Goal: Information Seeking & Learning: Learn about a topic

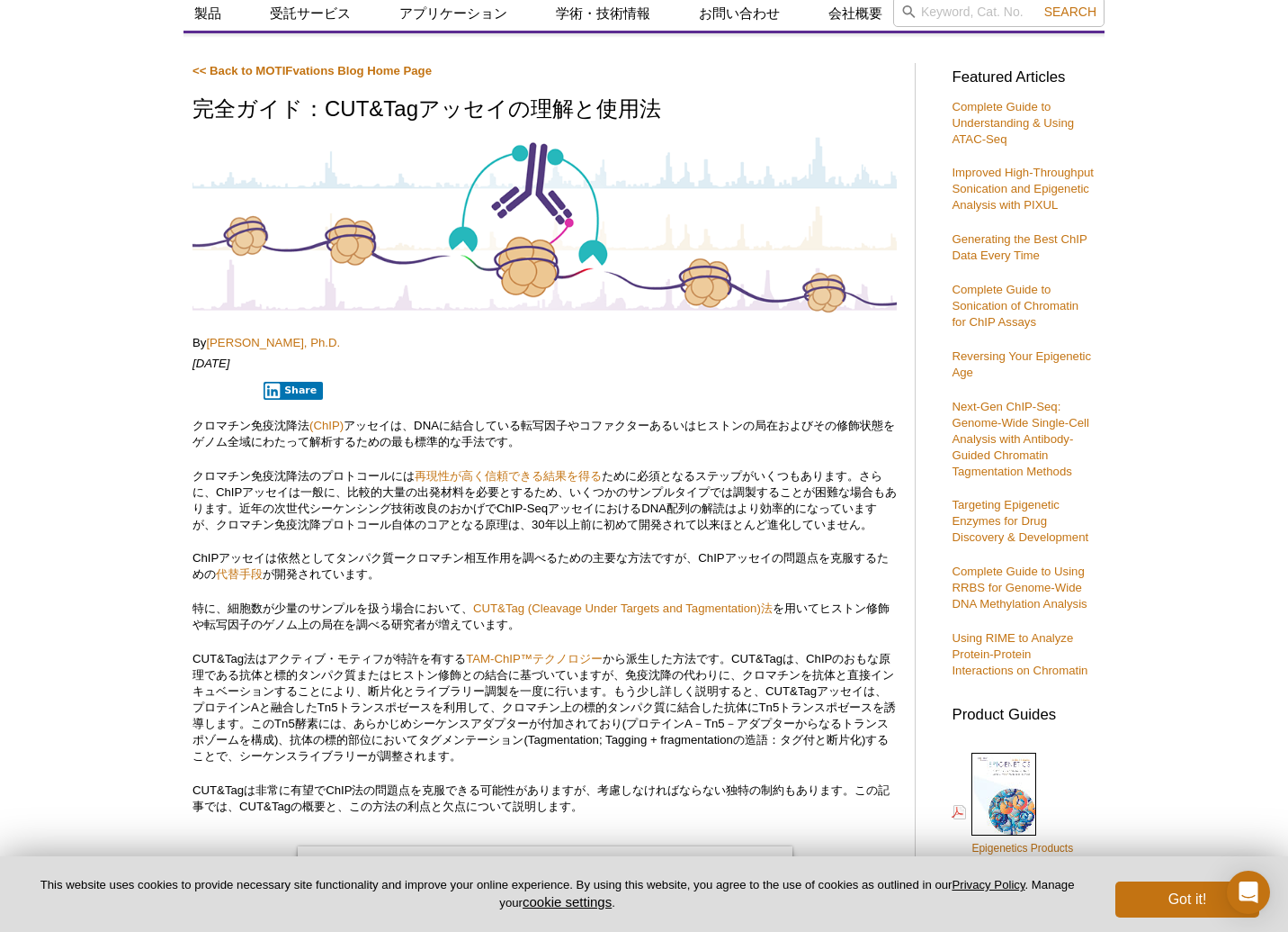
scroll to position [90, 0]
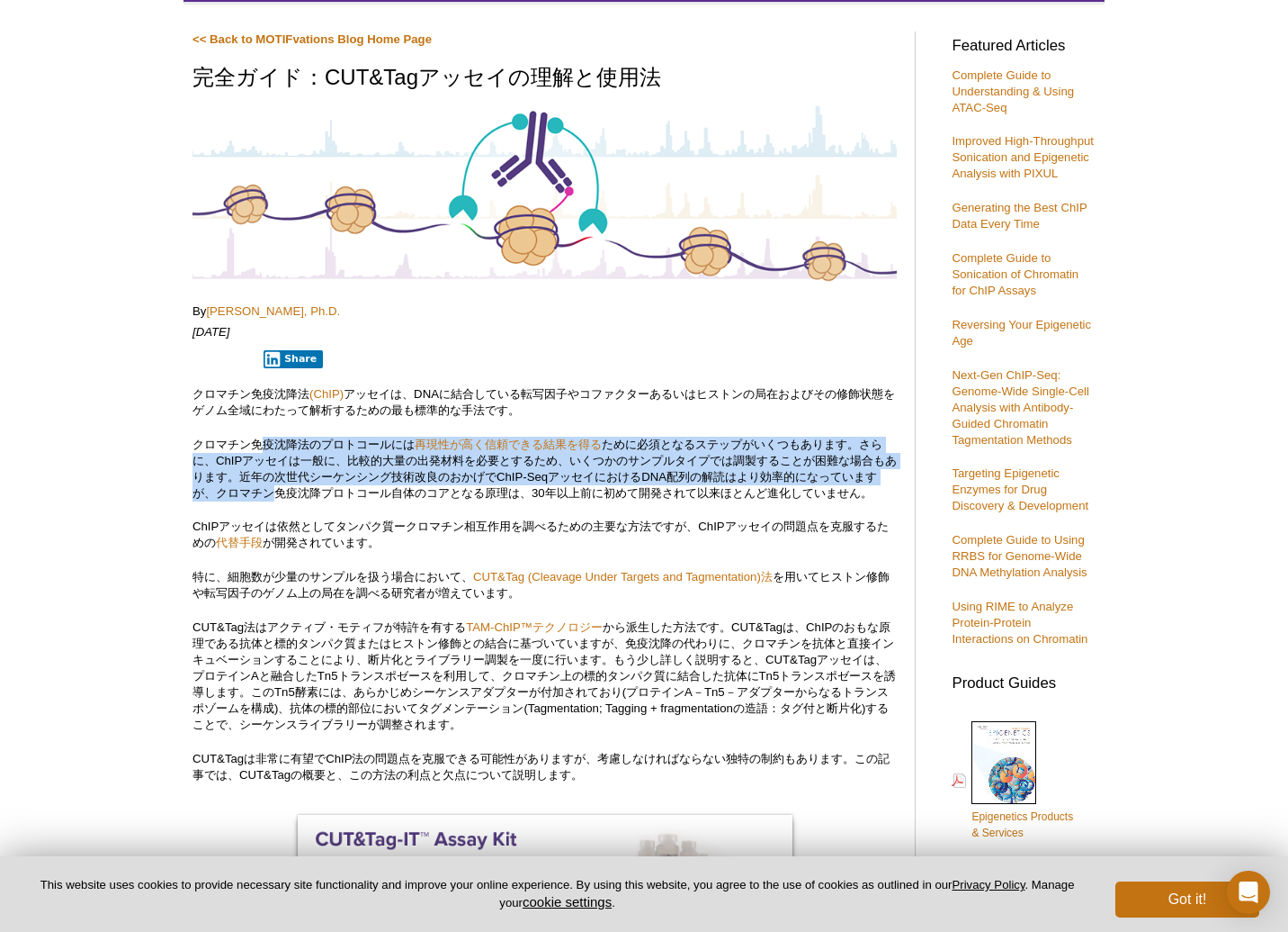
drag, startPoint x: 268, startPoint y: 444, endPoint x: 275, endPoint y: 488, distance: 44.6
click at [275, 488] on p "クロマチン免疫沈降法のプロトコールには 再現性が高く信頼できる結果を得る ために必須となるステップがいくつもあります。さらに、ChIPアッセイは一般に、比較的…" at bounding box center [545, 469] width 704 height 65
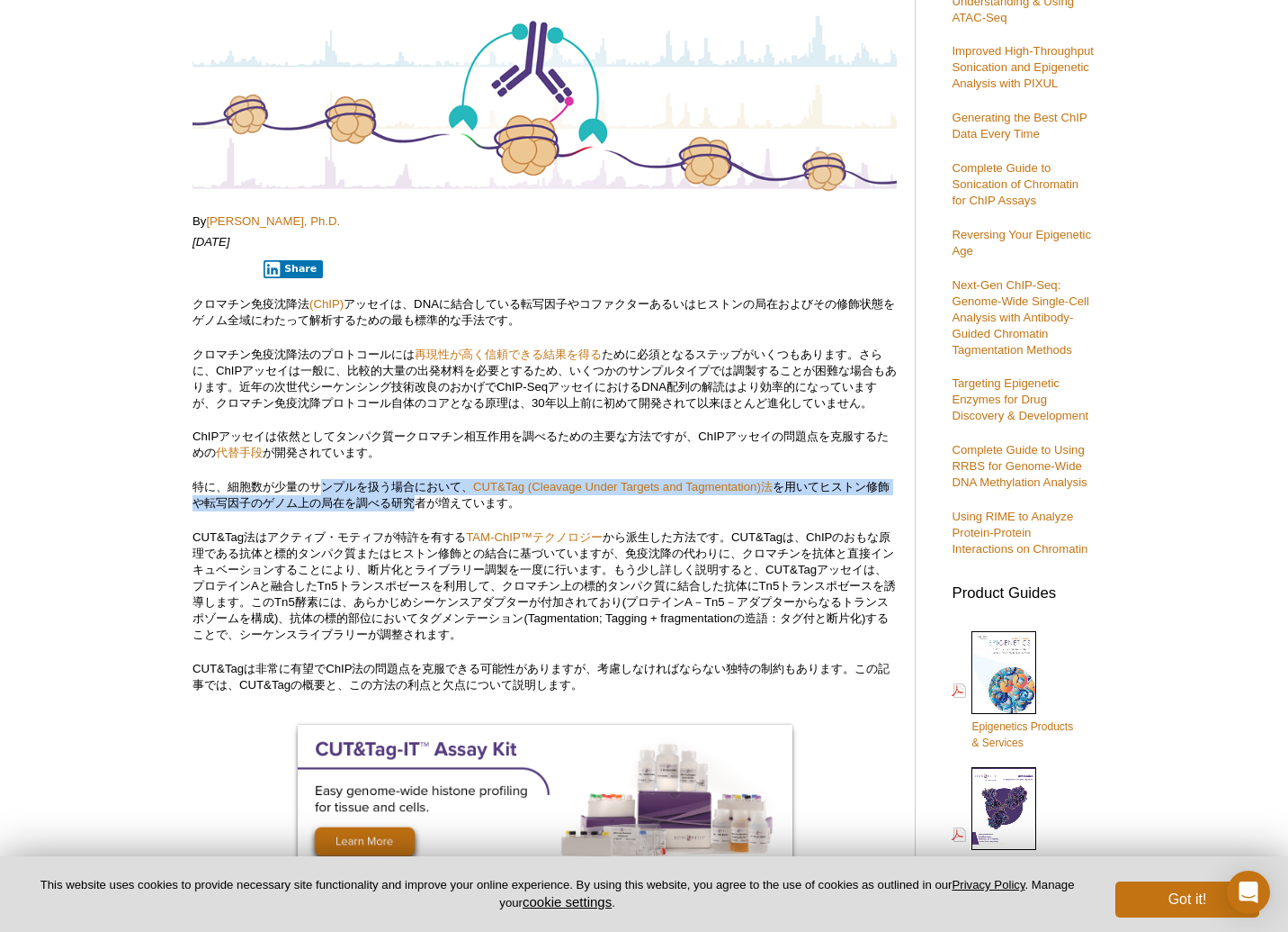
drag, startPoint x: 323, startPoint y: 486, endPoint x: 417, endPoint y: 502, distance: 95.4
click at [417, 502] on p "特に、細胞数が少量のサンプルを扱う場合において、 CUT&Tag (Cleavage Under Targets and Tagmentation)法 を用い…" at bounding box center [545, 494] width 704 height 32
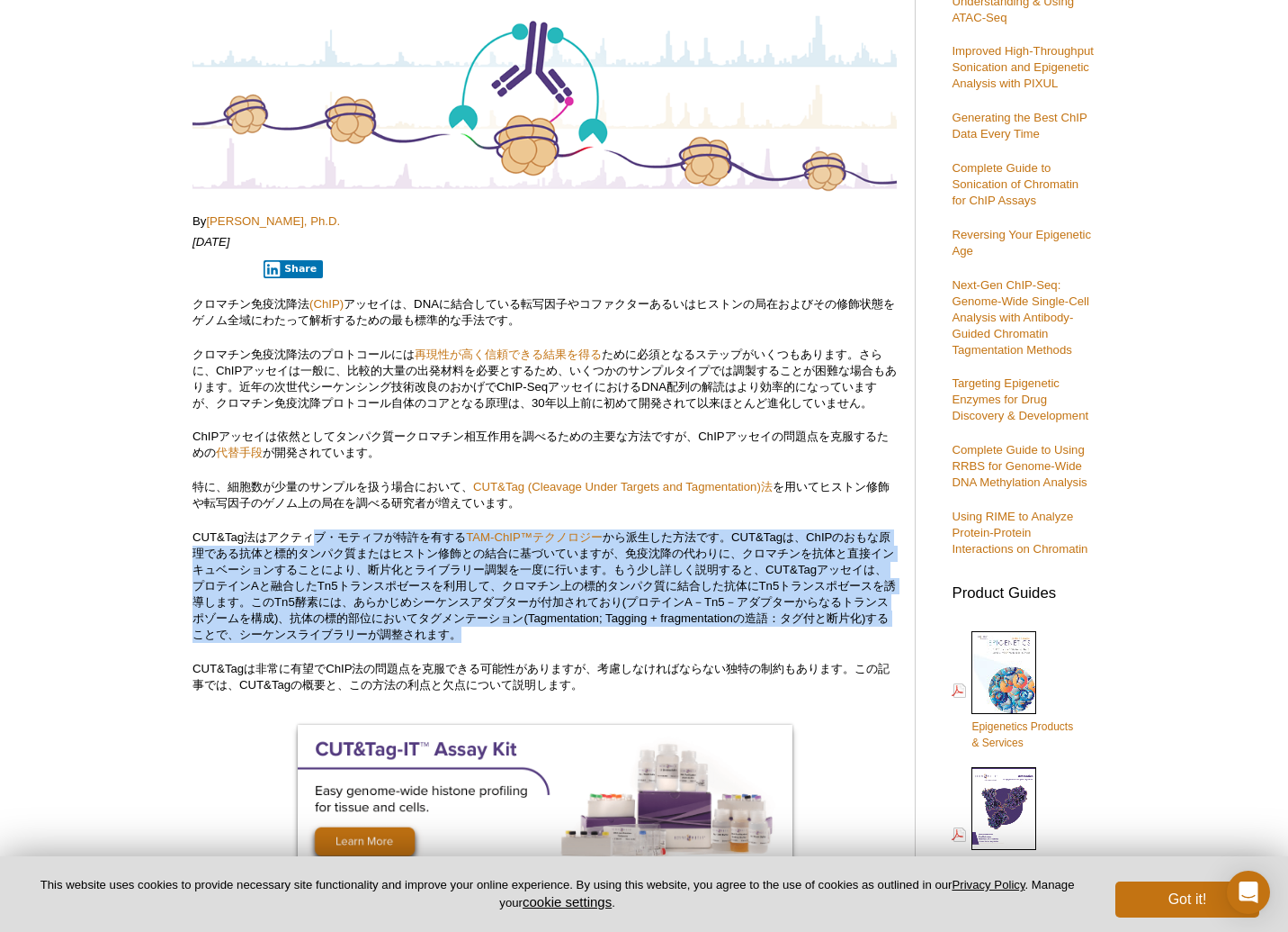
drag, startPoint x: 308, startPoint y: 537, endPoint x: 542, endPoint y: 629, distance: 251.4
click at [542, 629] on p "CUT&Tag法はアクティブ・モティフが特許を有する TAM-ChIP™テクノロジー" at bounding box center [545, 586] width 704 height 114
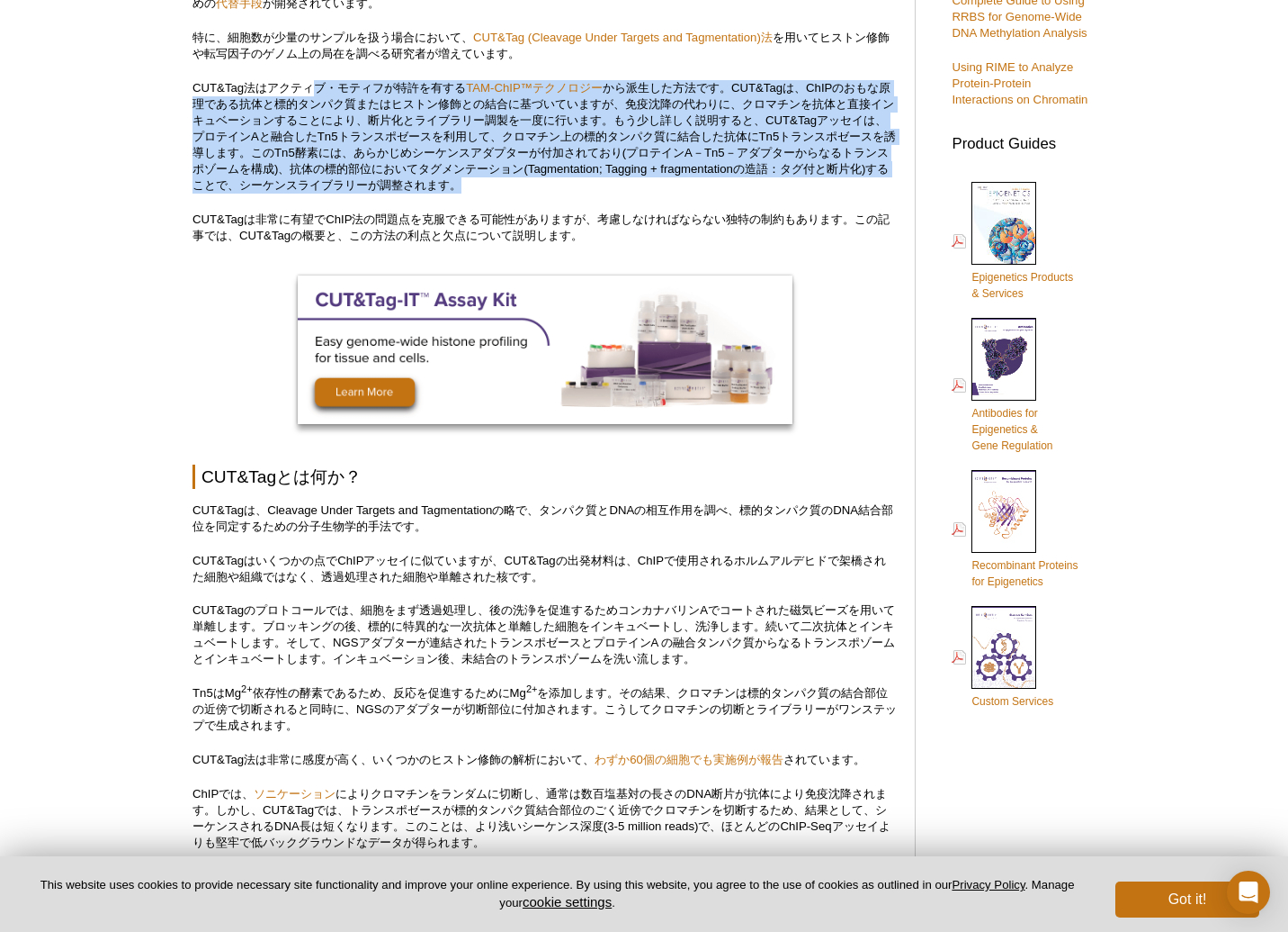
scroll to position [630, 0]
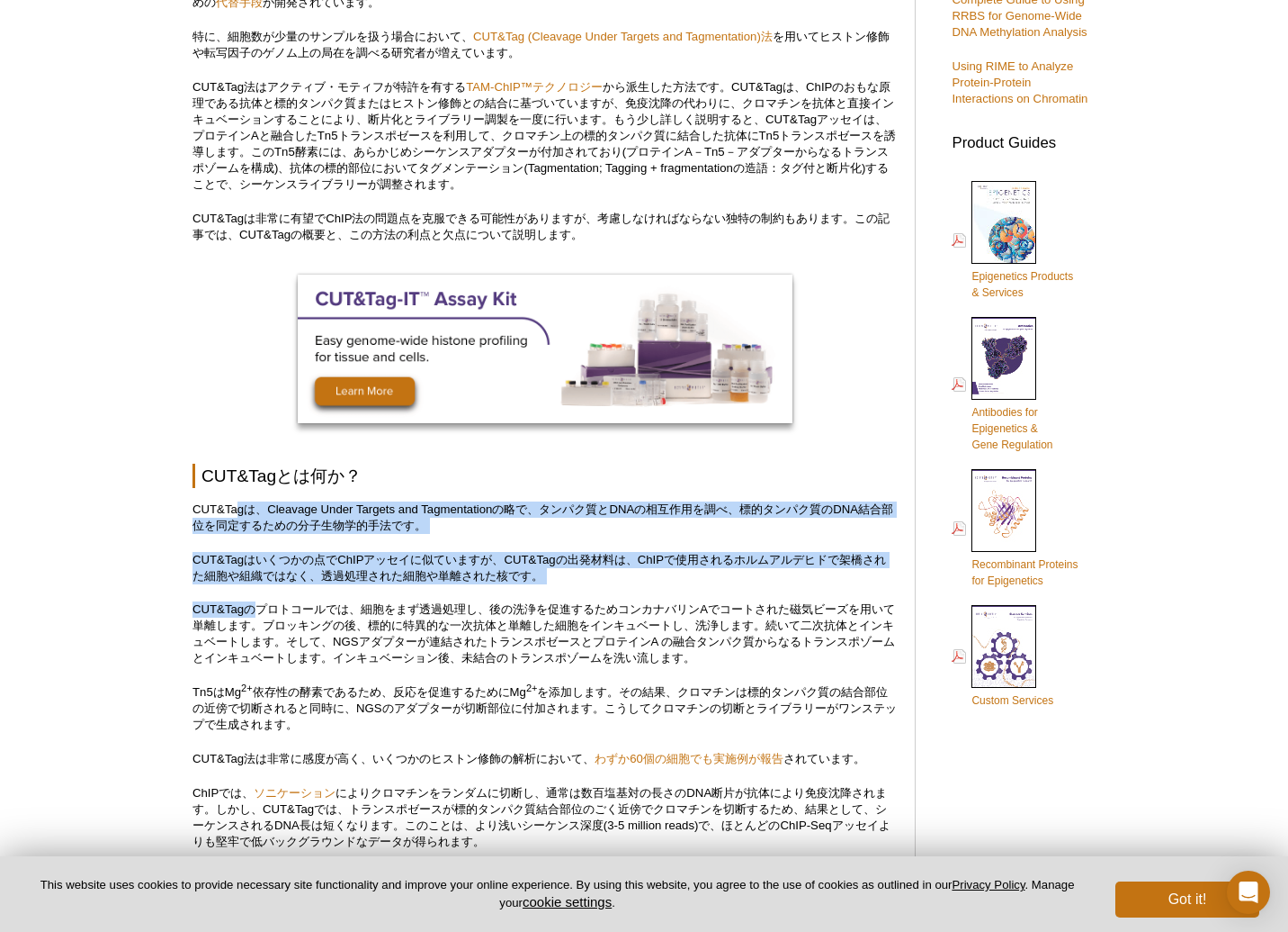
drag, startPoint x: 239, startPoint y: 512, endPoint x: 254, endPoint y: 603, distance: 92.2
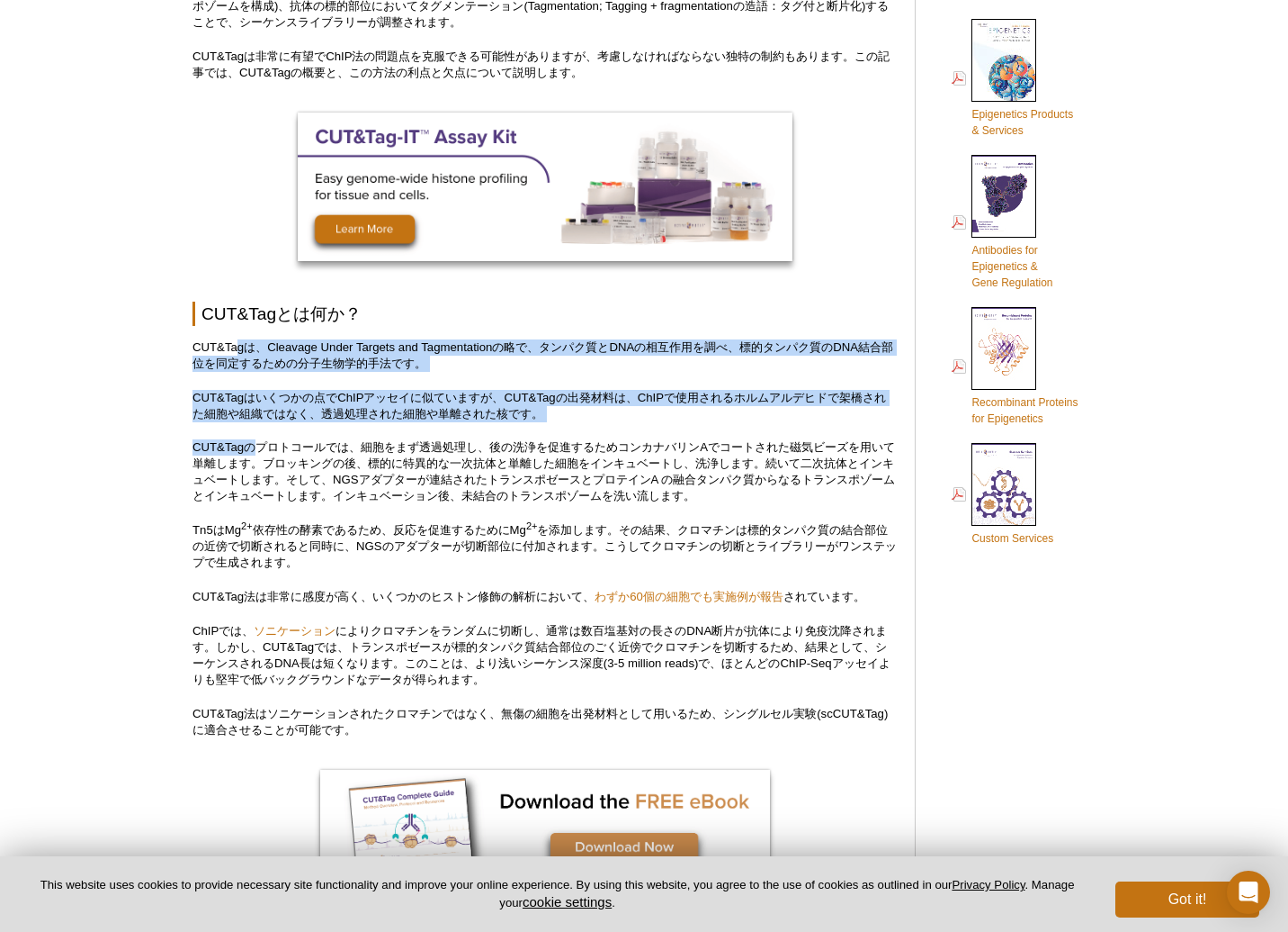
scroll to position [810, 0]
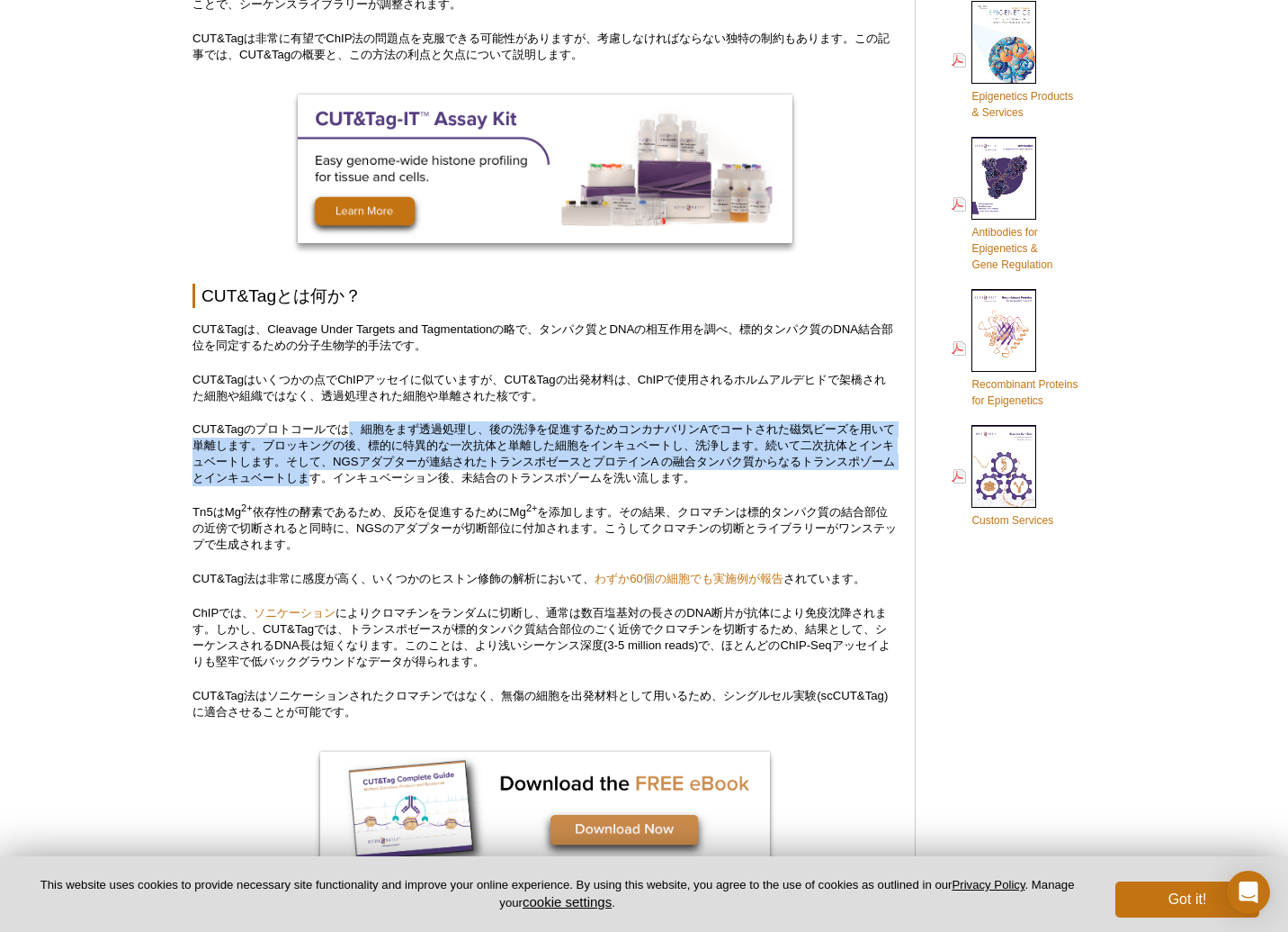
drag, startPoint x: 351, startPoint y: 429, endPoint x: 346, endPoint y: 477, distance: 48.3
click at [346, 477] on p "CUT&Tagのプロトコールでは、細胞をまず透過処理し、後の洗浄を促進するためコンカナバリンAでコートされた磁気ビーズを用いて単離します。ブロッキングの後、標…" at bounding box center [545, 454] width 704 height 65
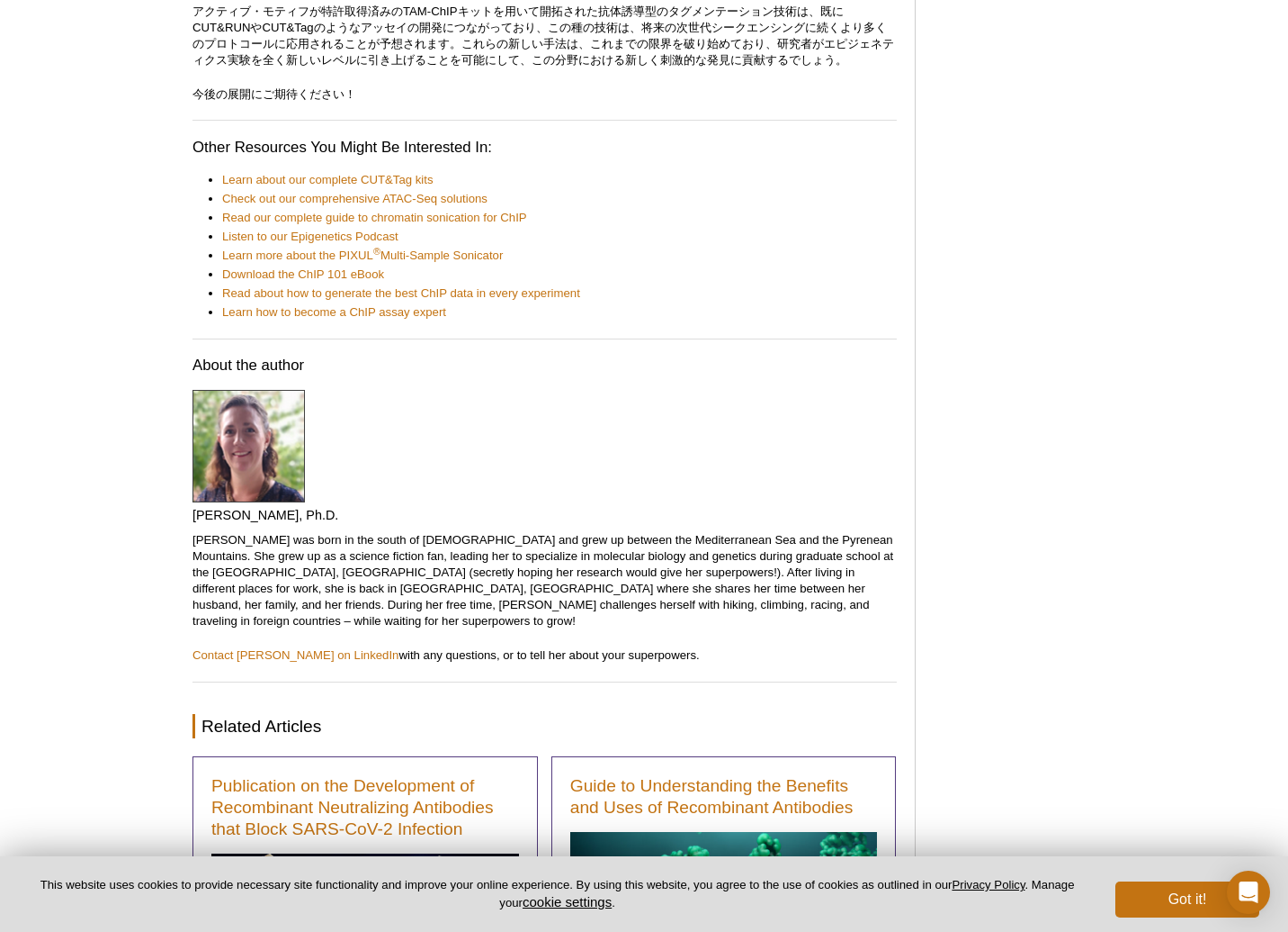
scroll to position [8134, 0]
